Goal: Information Seeking & Learning: Find specific fact

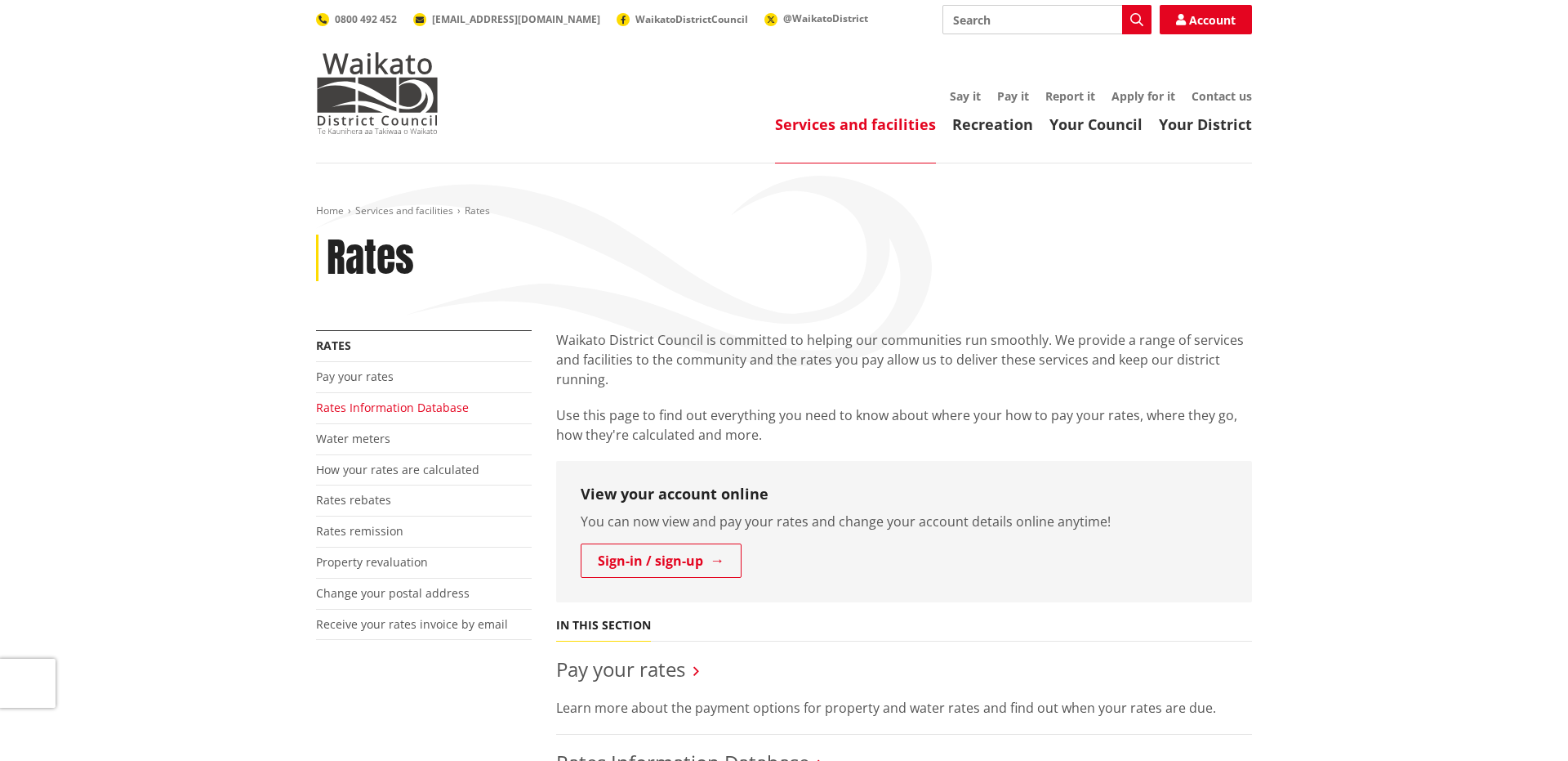
click at [368, 409] on link "Rates Information Database" at bounding box center [392, 407] width 153 height 16
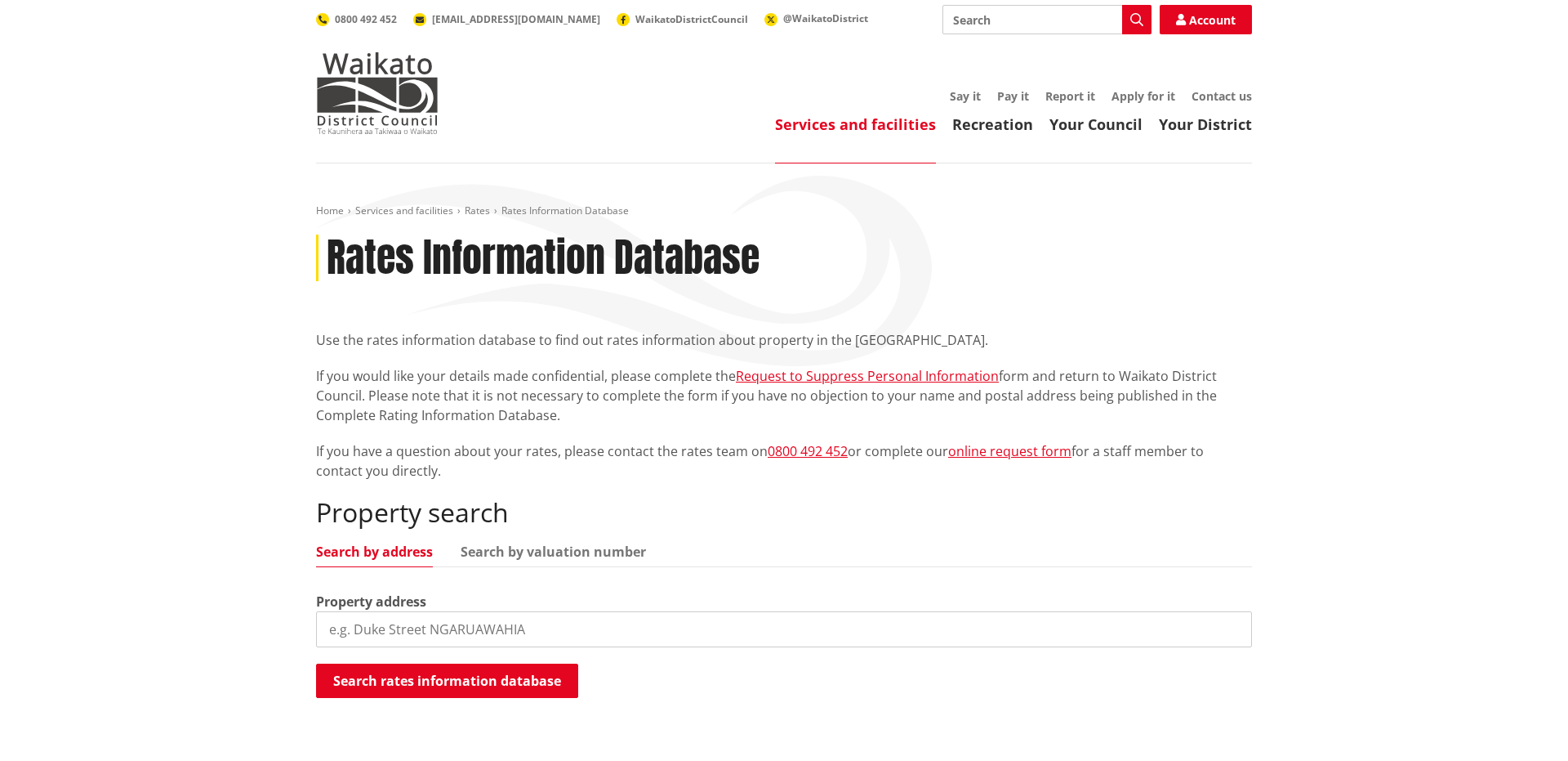
click at [431, 626] on input "search" at bounding box center [784, 628] width 935 height 36
paste input "8 Cynthia Crescent, Te Aroha"
click at [438, 688] on button "Search rates information database" at bounding box center [447, 680] width 262 height 34
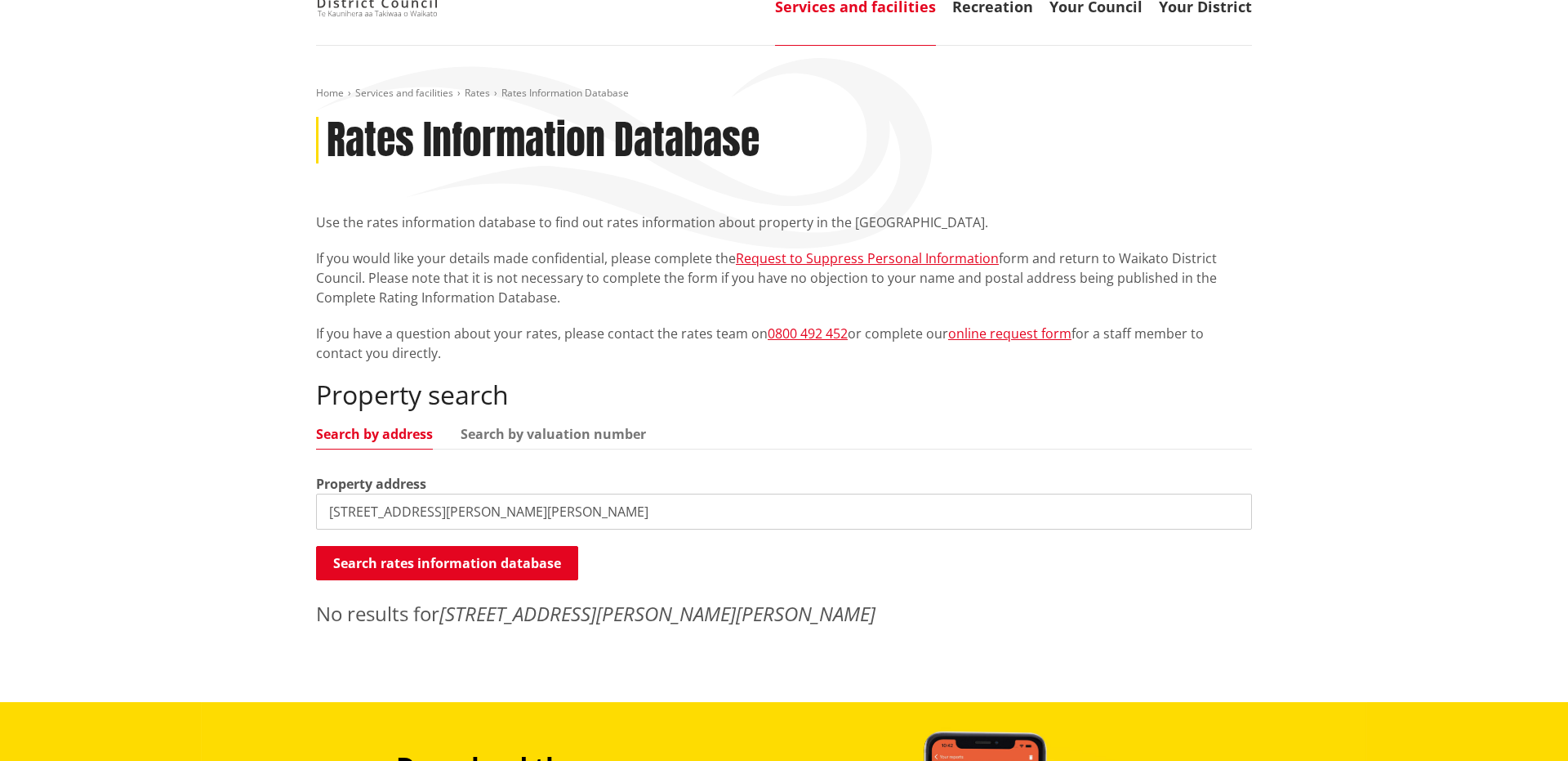
scroll to position [277, 0]
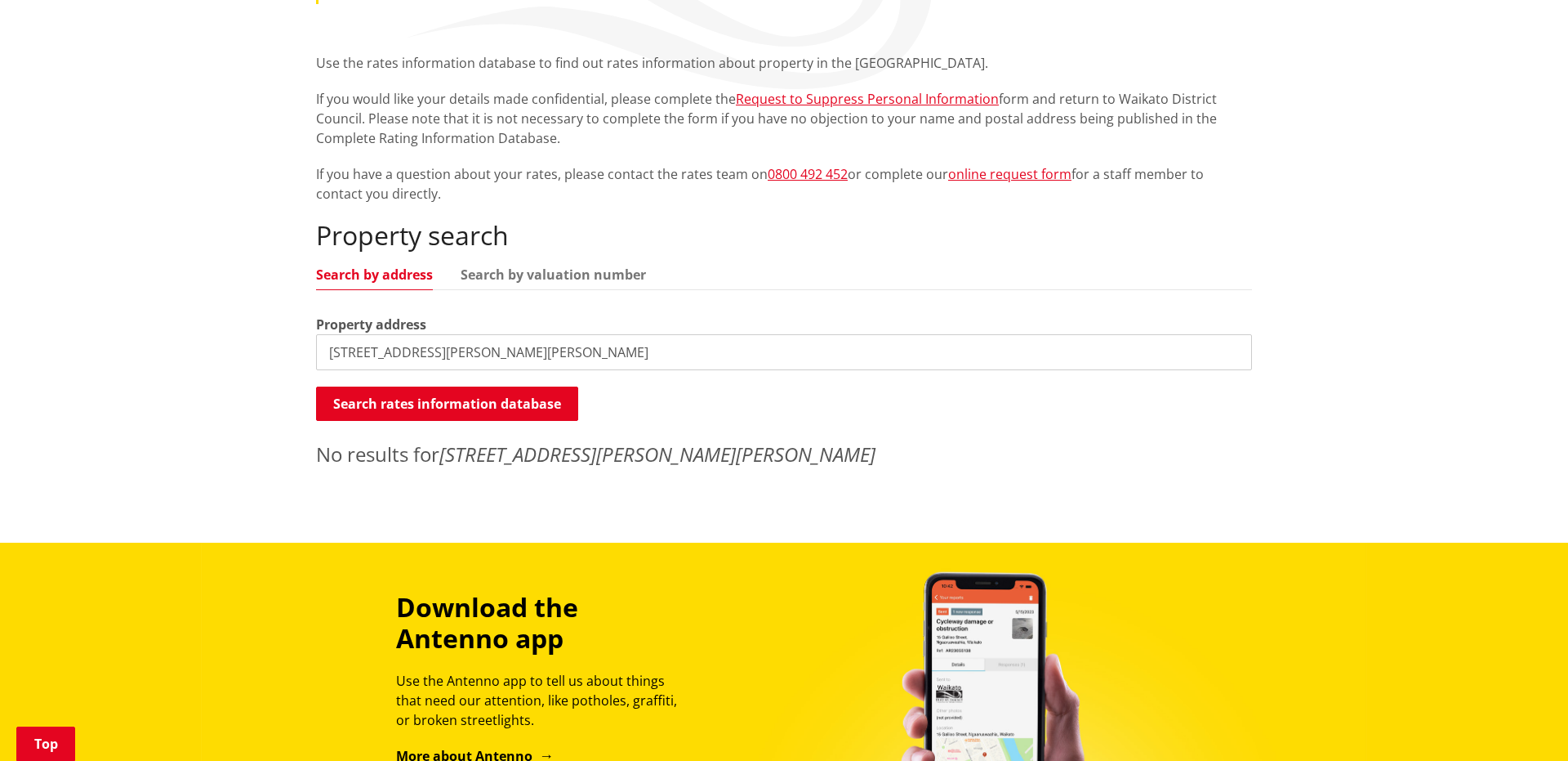
click at [520, 352] on input "8 Cynthia Crescent, Te Aroha" at bounding box center [784, 352] width 935 height 36
click at [475, 405] on button "Search rates information database" at bounding box center [447, 403] width 262 height 34
click at [340, 349] on input "8 Cynthia Crescent" at bounding box center [784, 352] width 935 height 36
click at [386, 350] on input "Cynthia Crescent" at bounding box center [784, 352] width 935 height 36
click at [444, 350] on input "[PERSON_NAME]" at bounding box center [784, 352] width 935 height 36
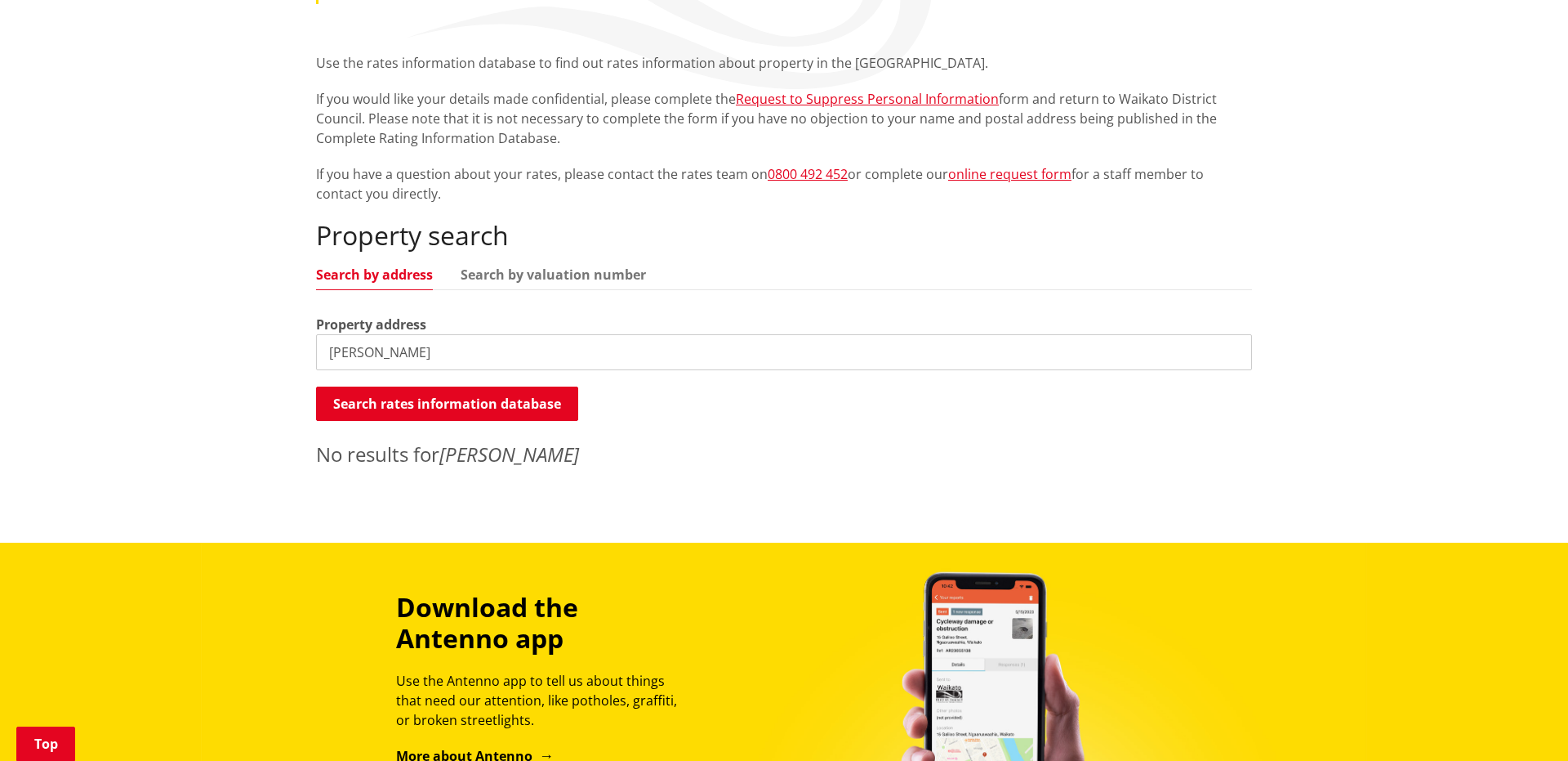
click at [327, 356] on input "Cynthia" at bounding box center [784, 352] width 935 height 36
type input "8 Cynthia"
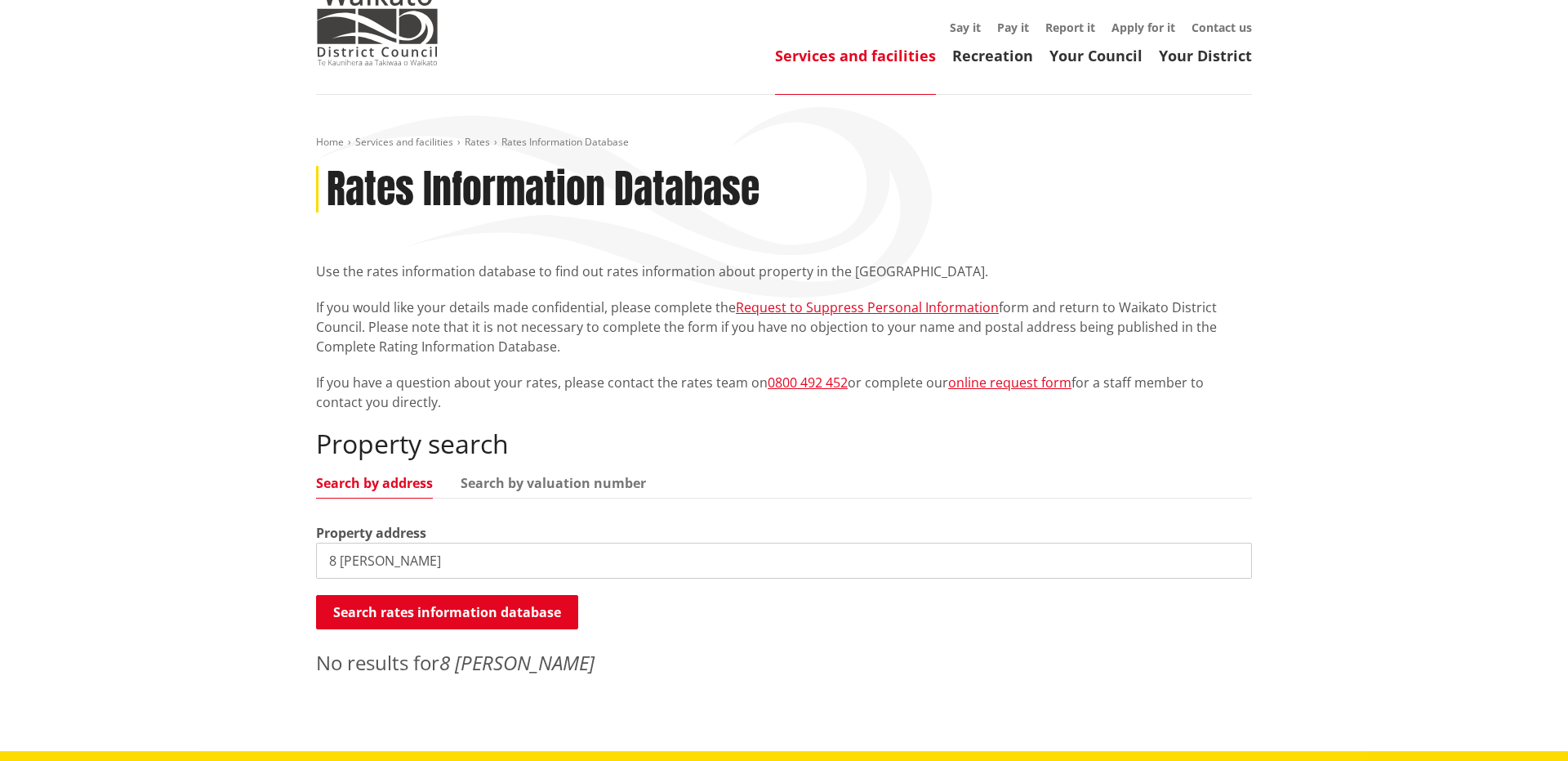
scroll to position [0, 0]
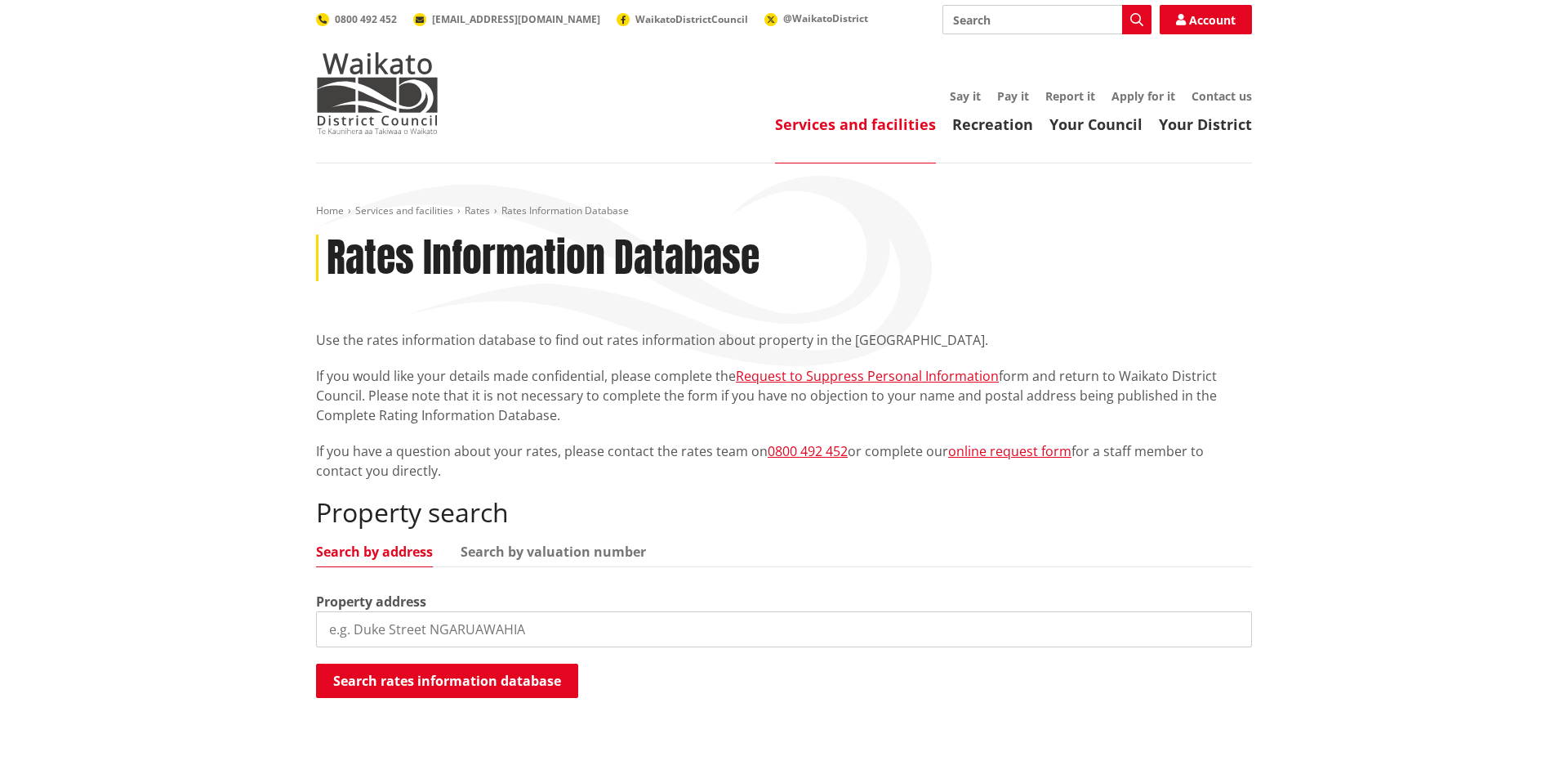
scroll to position [41, 0]
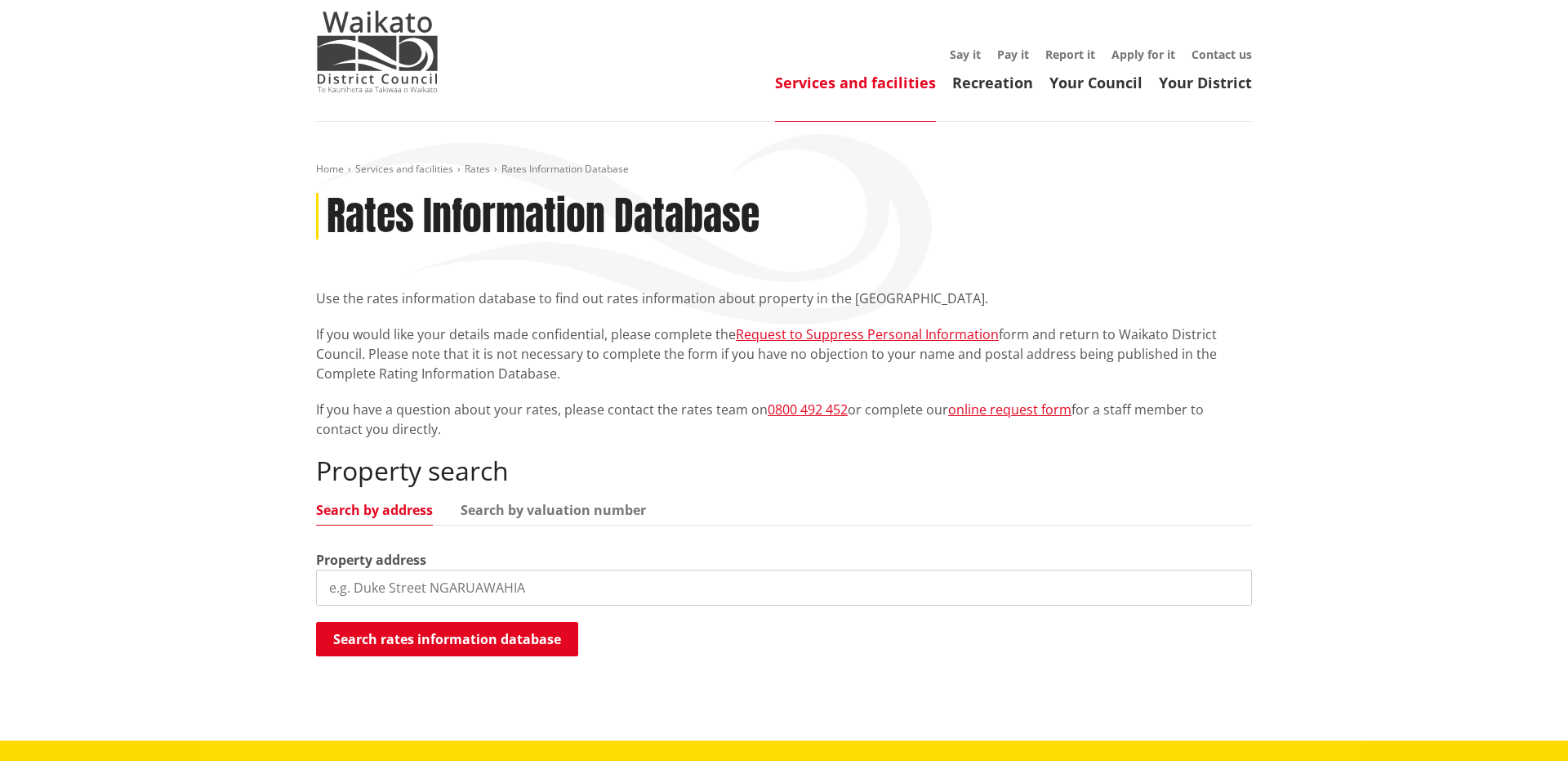
click at [391, 596] on input "search" at bounding box center [784, 587] width 935 height 36
paste input "[STREET_ADDRESS][PERSON_NAME][PERSON_NAME]"
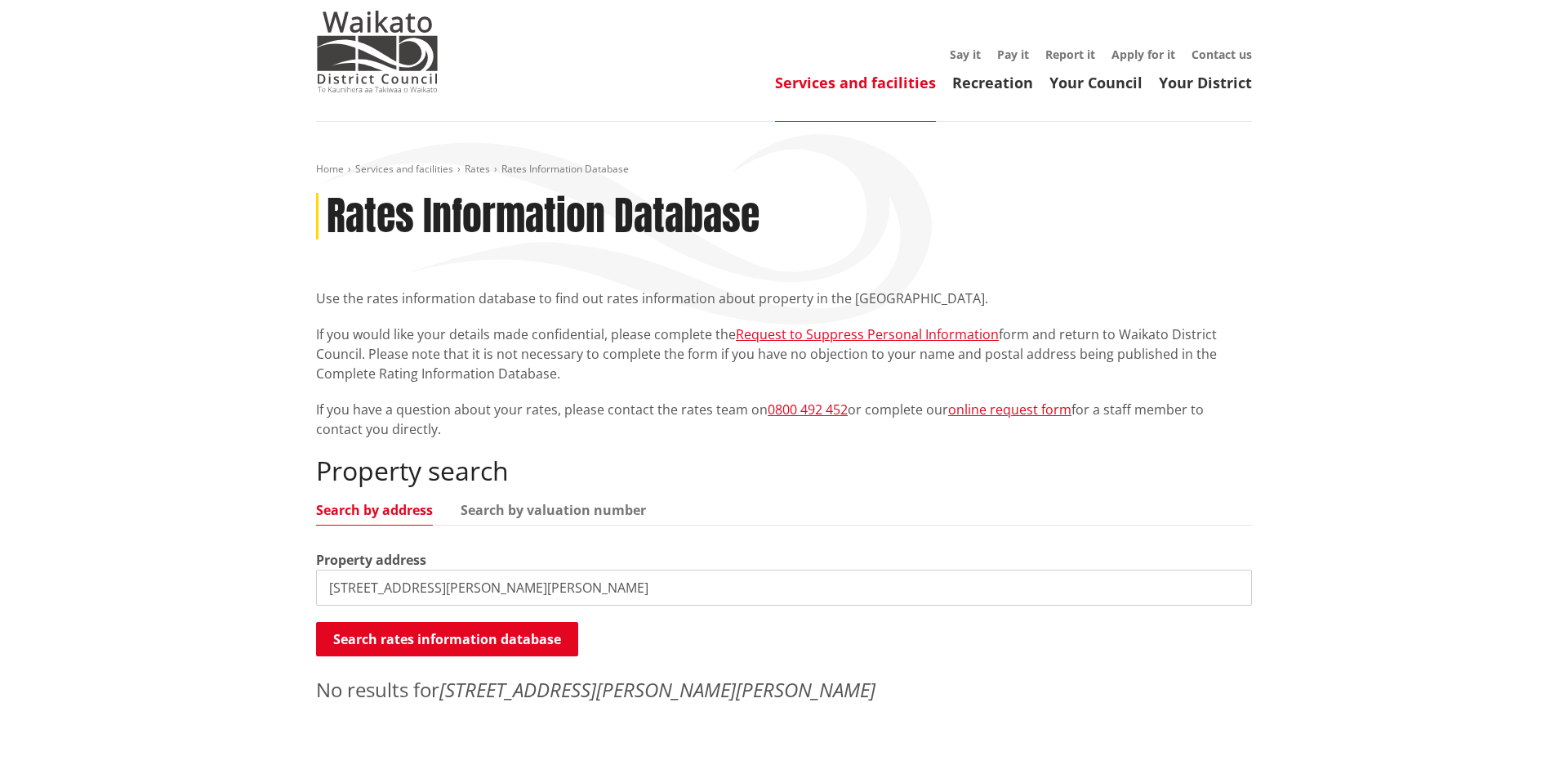
drag, startPoint x: 447, startPoint y: 589, endPoint x: 595, endPoint y: 591, distance: 148.0
click at [595, 591] on input "[STREET_ADDRESS][PERSON_NAME][PERSON_NAME]" at bounding box center [784, 587] width 935 height 36
click at [341, 589] on input "8 Cynthia Crescent" at bounding box center [784, 587] width 935 height 36
type input "[PERSON_NAME]"
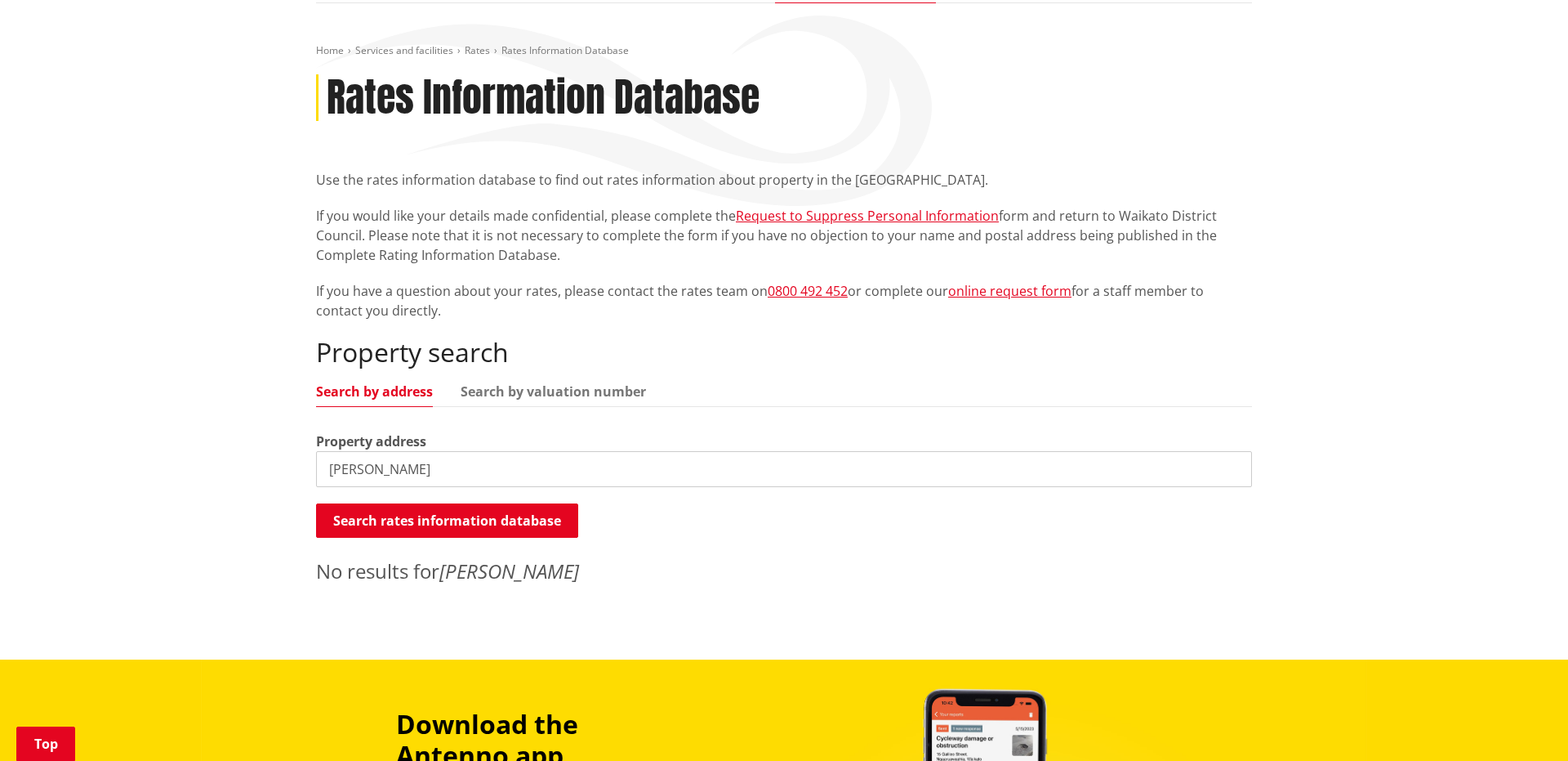
scroll to position [0, 0]
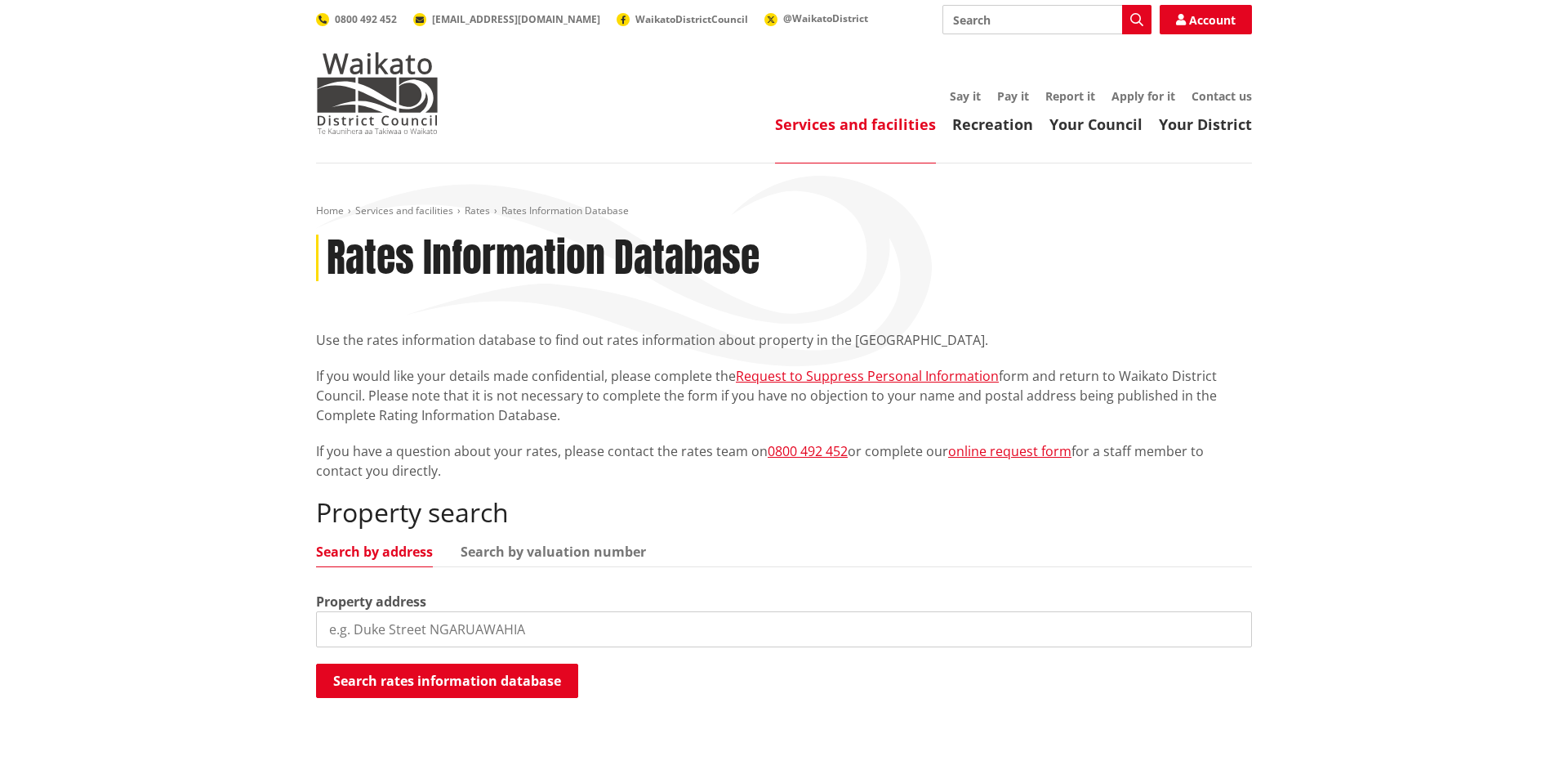
click at [431, 621] on input "search" at bounding box center [784, 628] width 935 height 36
paste input "[STREET_ADDRESS][PERSON_NAME][PERSON_NAME]"
click at [341, 632] on input "[STREET_ADDRESS][PERSON_NAME][PERSON_NAME]" at bounding box center [784, 628] width 935 height 36
drag, startPoint x: 510, startPoint y: 633, endPoint x: 432, endPoint y: 628, distance: 78.2
click at [431, 628] on input "[PERSON_NAME], Te Aroha" at bounding box center [784, 628] width 935 height 36
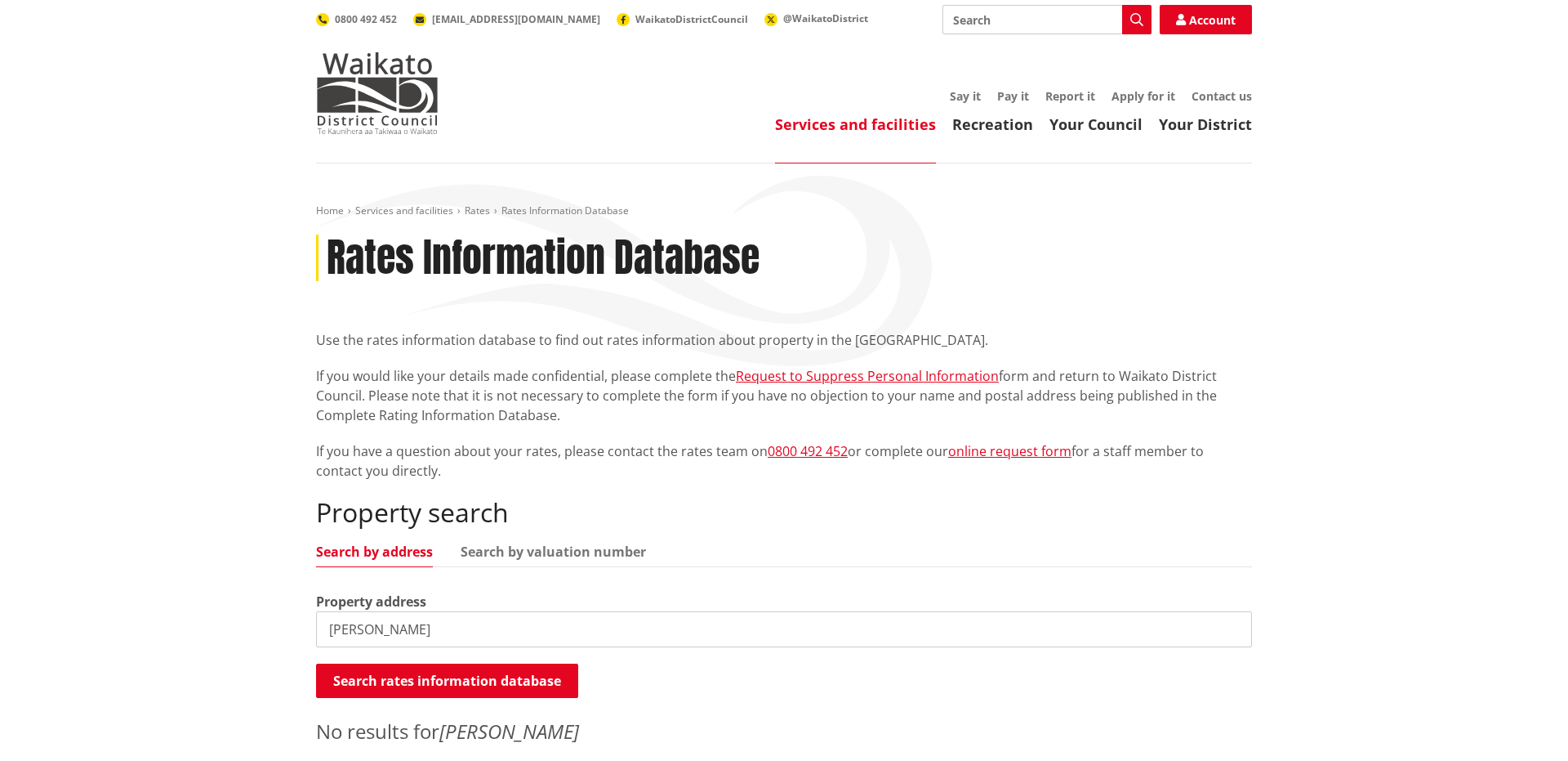
click at [432, 628] on input "[PERSON_NAME]" at bounding box center [784, 628] width 935 height 36
type input "[PERSON_NAME]"
